Goal: Navigation & Orientation: Find specific page/section

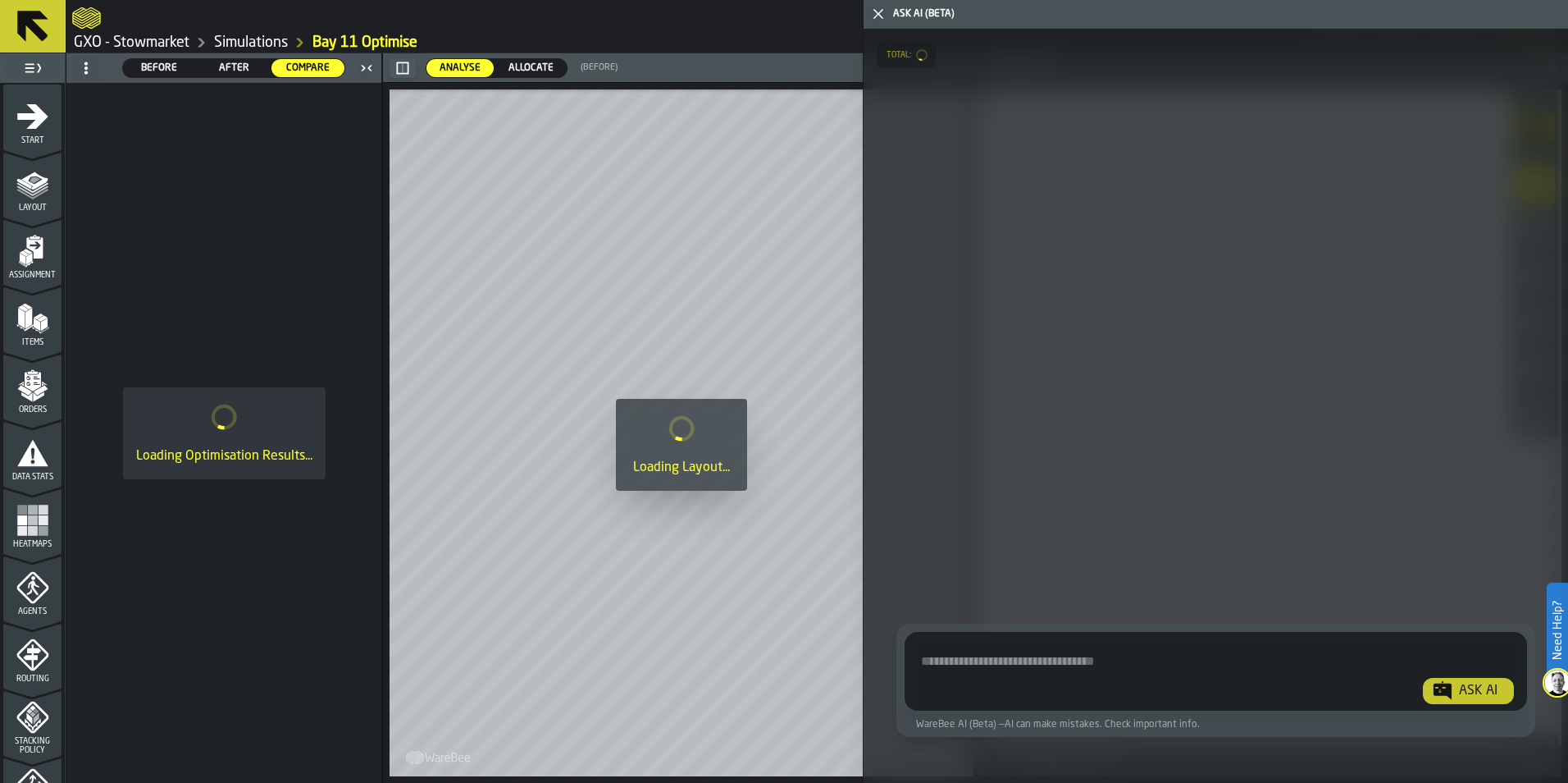
click at [35, 24] on icon at bounding box center [32, 26] width 31 height 31
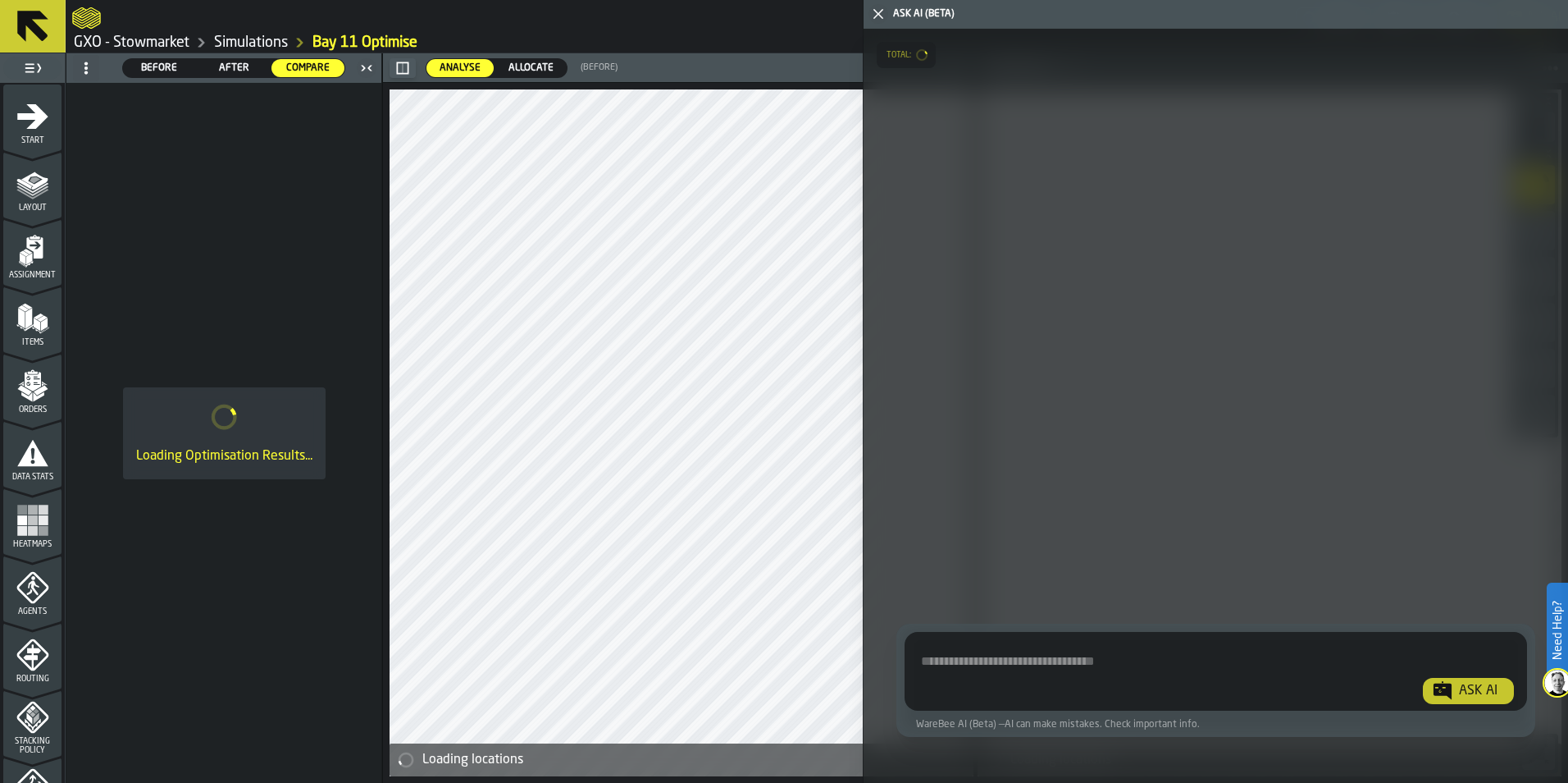
click at [35, 25] on icon at bounding box center [32, 26] width 31 height 31
click at [38, 18] on icon at bounding box center [32, 26] width 31 height 31
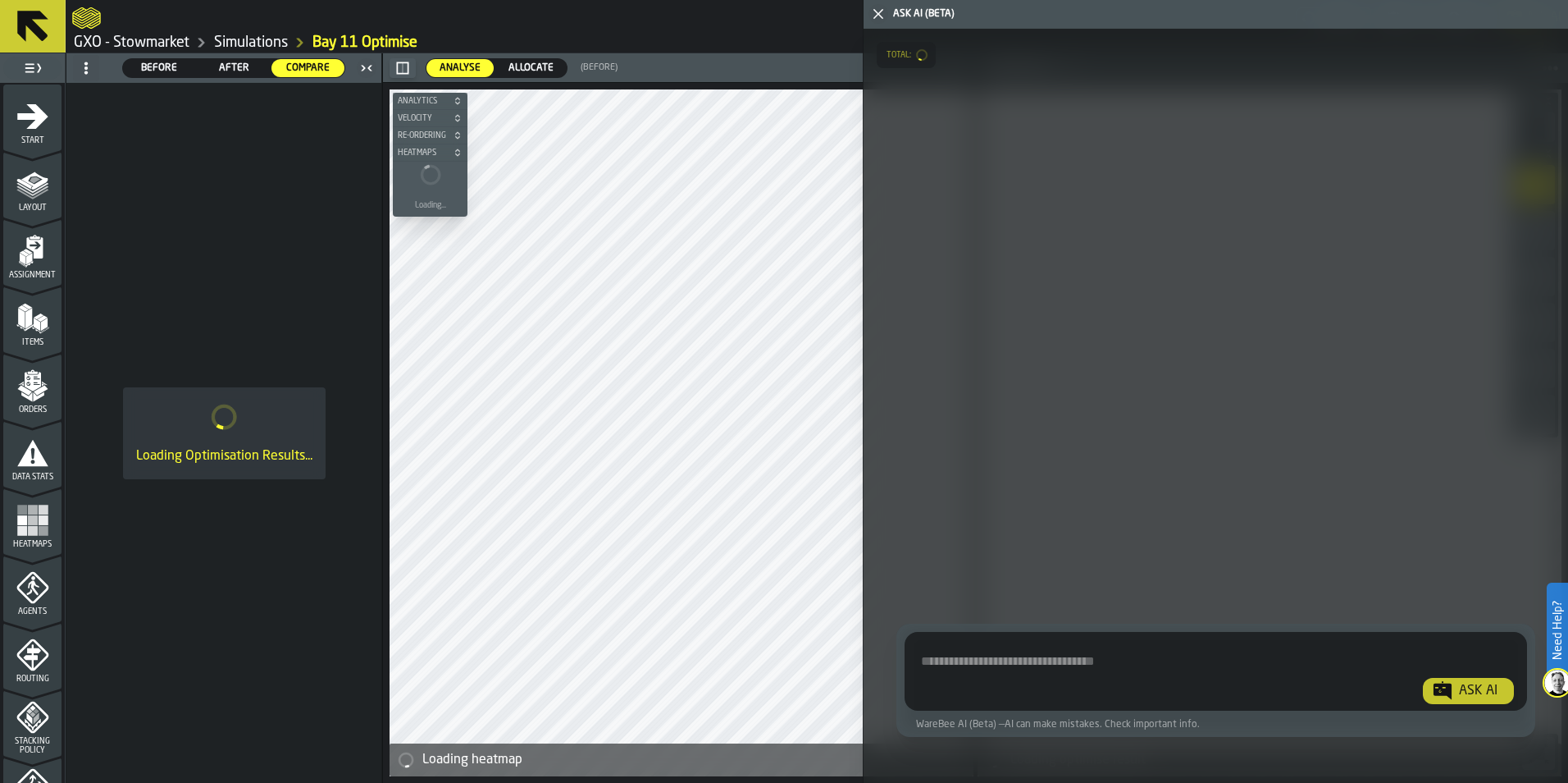
drag, startPoint x: 38, startPoint y: 18, endPoint x: 50, endPoint y: 4, distance: 18.4
click at [38, 16] on icon at bounding box center [32, 26] width 31 height 31
click at [879, 12] on icon "button-toggle-Close me" at bounding box center [878, 14] width 20 height 20
